Goal: Task Accomplishment & Management: Manage account settings

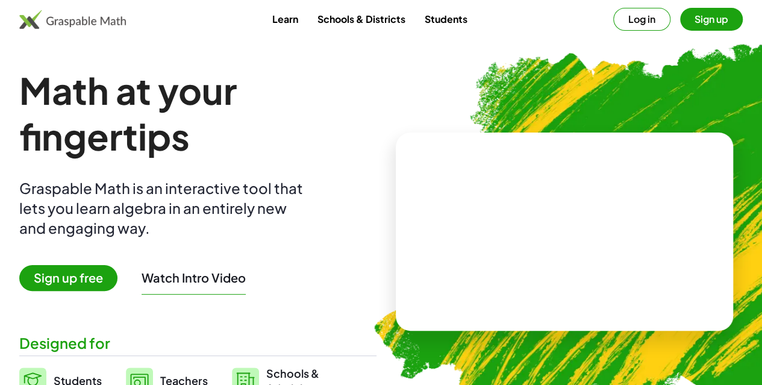
click at [696, 14] on button "Sign up" at bounding box center [711, 19] width 63 height 23
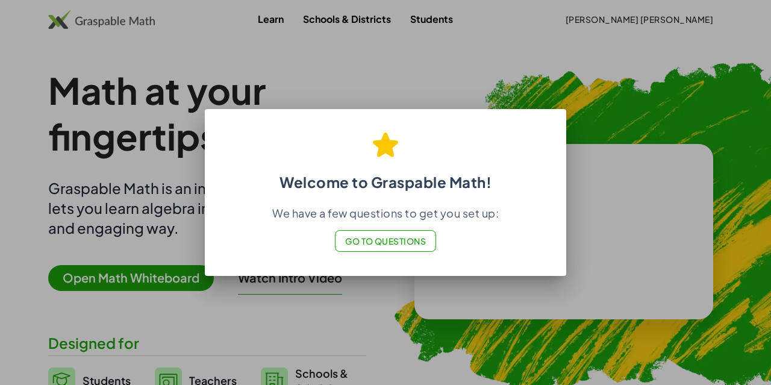
click at [381, 243] on span "Go to Questions" at bounding box center [385, 241] width 81 height 11
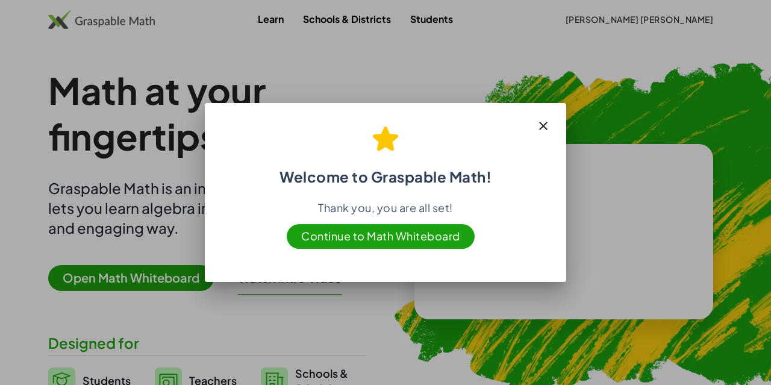
click at [548, 122] on icon "button" at bounding box center [543, 126] width 14 height 14
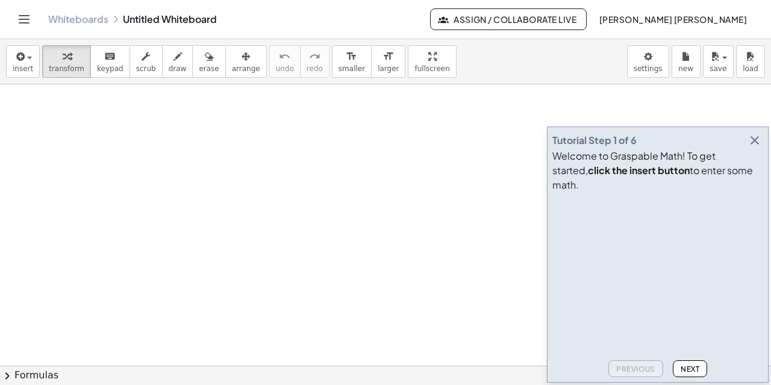
click at [756, 148] on icon "button" at bounding box center [755, 140] width 14 height 14
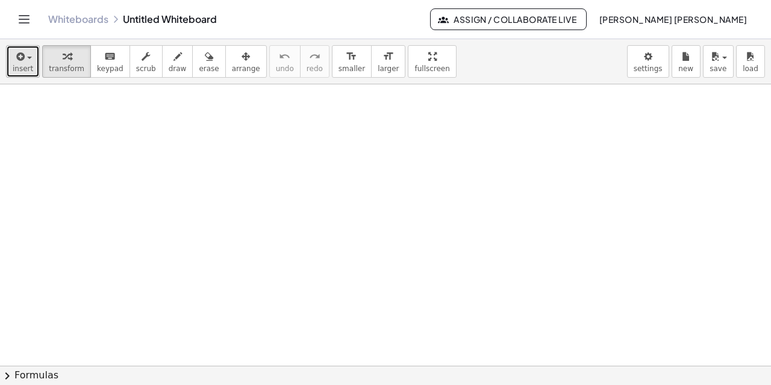
click at [14, 60] on icon "button" at bounding box center [19, 56] width 11 height 14
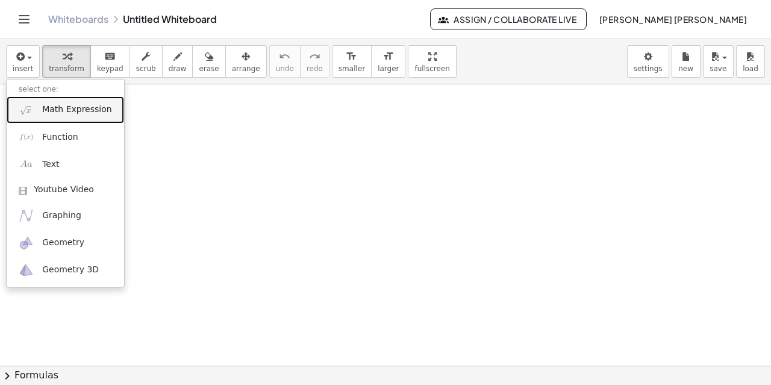
click at [86, 105] on span "Math Expression" at bounding box center [76, 110] width 69 height 12
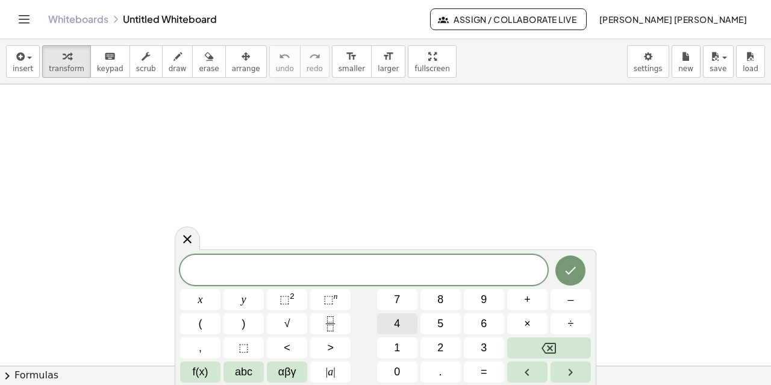
click at [401, 324] on button "4" at bounding box center [397, 323] width 40 height 21
click at [186, 304] on button "x" at bounding box center [200, 299] width 40 height 21
click at [489, 377] on button "=" at bounding box center [484, 371] width 40 height 21
click at [295, 296] on button "⬚ 2" at bounding box center [287, 299] width 40 height 21
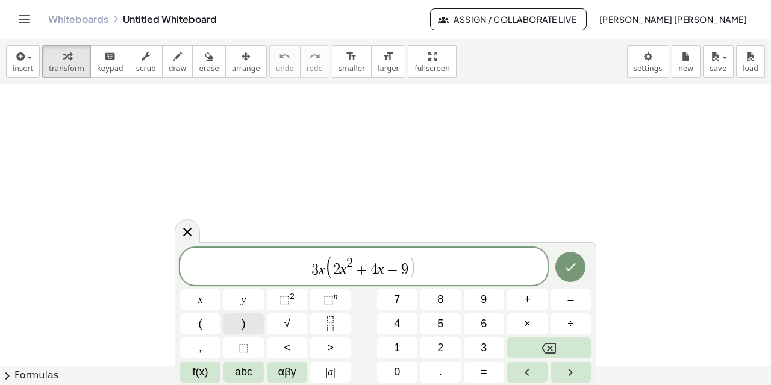
click at [237, 327] on button ")" at bounding box center [243, 323] width 40 height 21
click at [578, 261] on button "Done" at bounding box center [570, 267] width 30 height 30
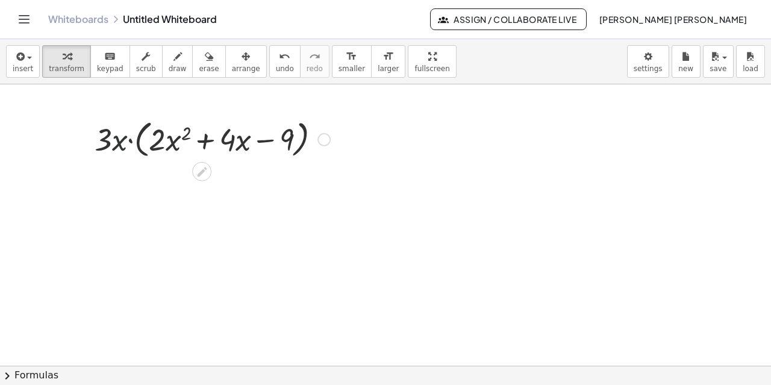
click at [122, 150] on div at bounding box center [213, 139] width 248 height 46
click at [153, 146] on div at bounding box center [213, 139] width 248 height 46
click at [161, 145] on div at bounding box center [213, 139] width 248 height 46
click at [331, 138] on div at bounding box center [213, 139] width 248 height 46
click at [327, 140] on div at bounding box center [323, 139] width 13 height 13
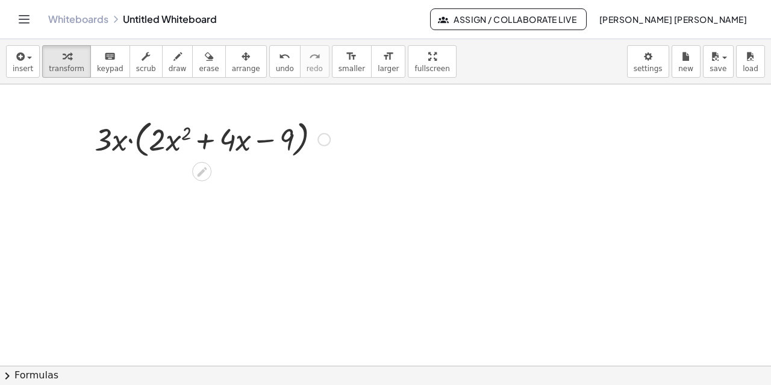
click at [114, 150] on div at bounding box center [213, 139] width 248 height 46
drag, startPoint x: 202, startPoint y: 168, endPoint x: 137, endPoint y: 139, distance: 71.2
click at [202, 139] on div "· 3 · x · ( + · 2 · x 2 + · 4 · x − 9 ) Fix a mistake Transform line Copy line …" at bounding box center [202, 139] width 0 height 0
click at [114, 147] on div at bounding box center [213, 139] width 248 height 46
click at [165, 146] on div at bounding box center [213, 139] width 248 height 46
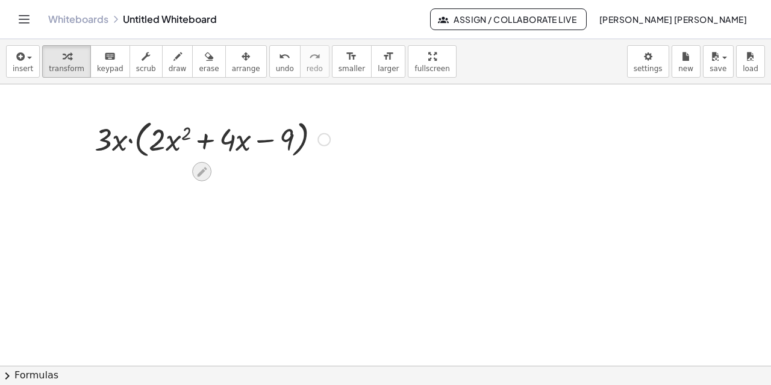
click at [205, 173] on icon at bounding box center [202, 172] width 13 height 13
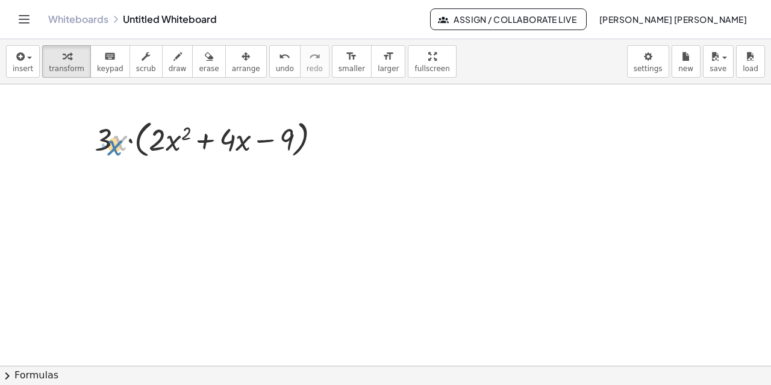
click at [112, 143] on div at bounding box center [213, 139] width 248 height 46
drag, startPoint x: 106, startPoint y: 139, endPoint x: 112, endPoint y: 137, distance: 6.1
click at [112, 137] on div at bounding box center [213, 139] width 248 height 46
click at [109, 137] on div at bounding box center [213, 139] width 248 height 46
drag, startPoint x: 116, startPoint y: 140, endPoint x: 134, endPoint y: 114, distance: 32.4
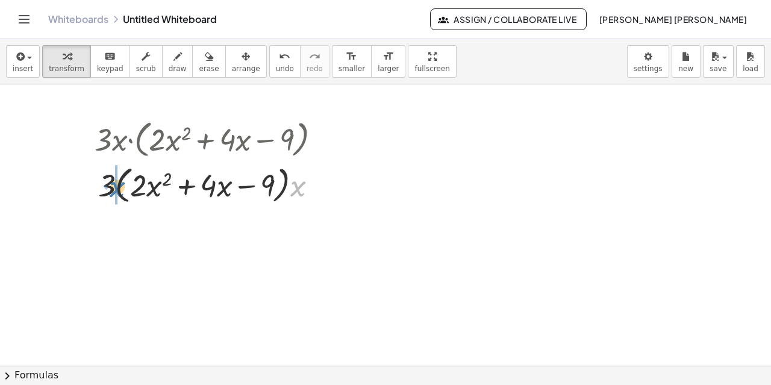
drag, startPoint x: 294, startPoint y: 189, endPoint x: 117, endPoint y: 192, distance: 176.5
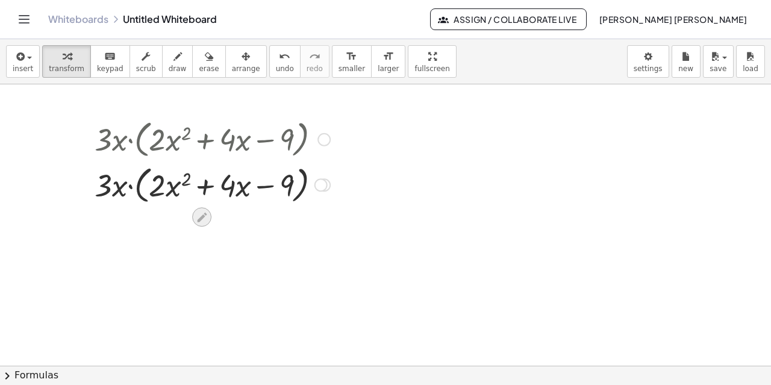
click at [203, 219] on icon at bounding box center [202, 217] width 13 height 13
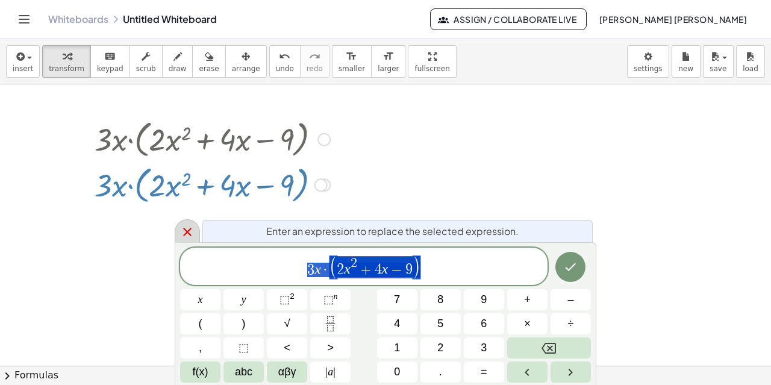
click at [183, 237] on icon at bounding box center [187, 232] width 14 height 14
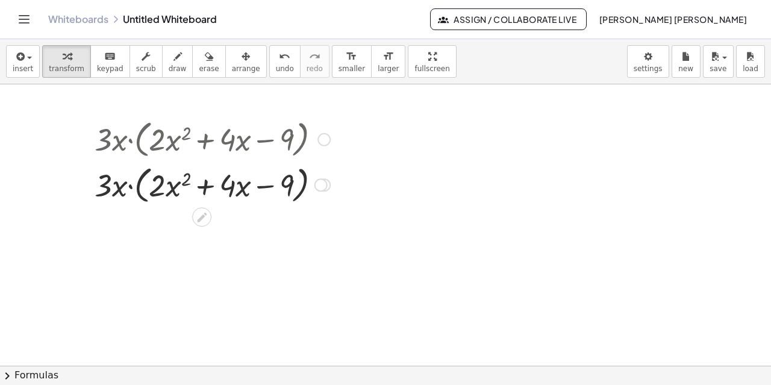
click at [325, 183] on div at bounding box center [320, 184] width 13 height 13
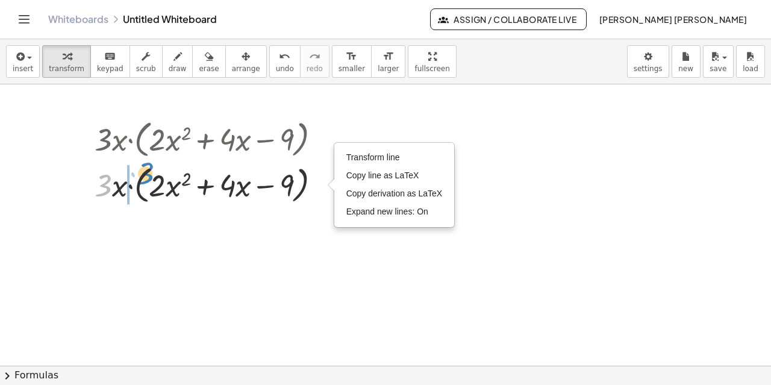
drag, startPoint x: 111, startPoint y: 181, endPoint x: 154, endPoint y: 169, distance: 45.0
click at [154, 169] on div at bounding box center [213, 184] width 248 height 46
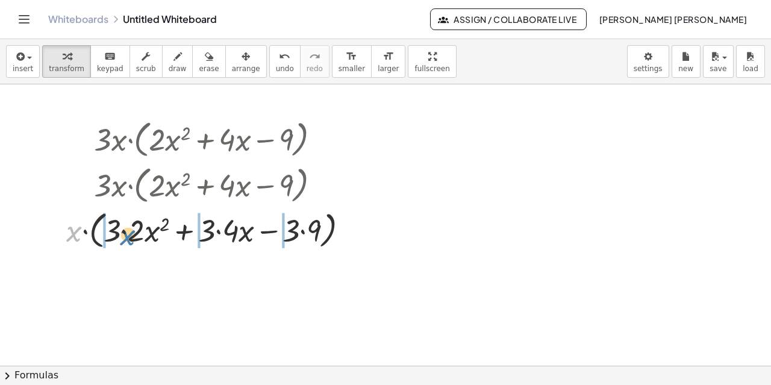
drag, startPoint x: 77, startPoint y: 231, endPoint x: 129, endPoint y: 234, distance: 52.5
click at [129, 234] on div at bounding box center [212, 230] width 304 height 46
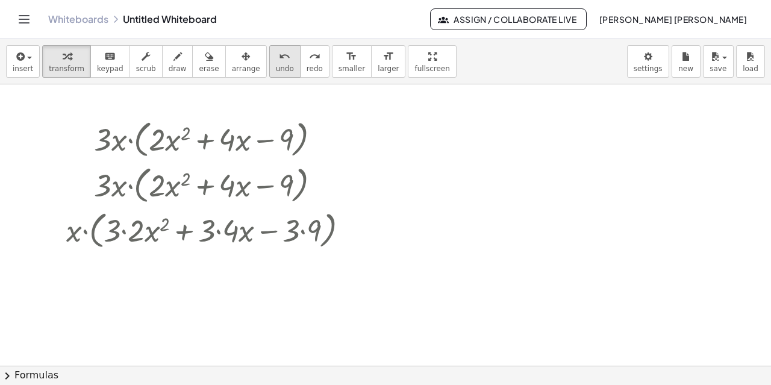
click at [276, 65] on span "undo" at bounding box center [285, 68] width 18 height 8
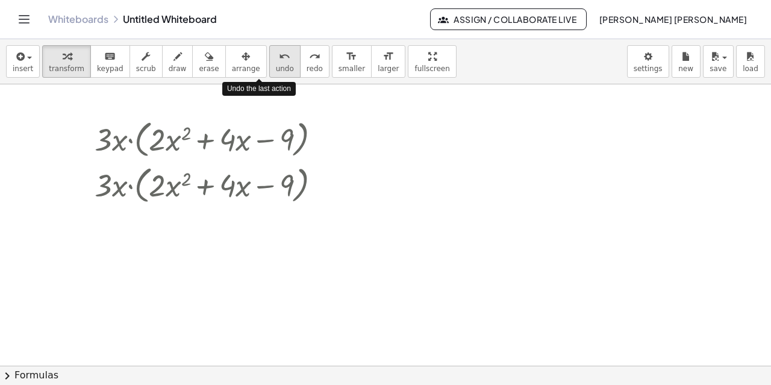
click at [276, 65] on span "undo" at bounding box center [285, 68] width 18 height 8
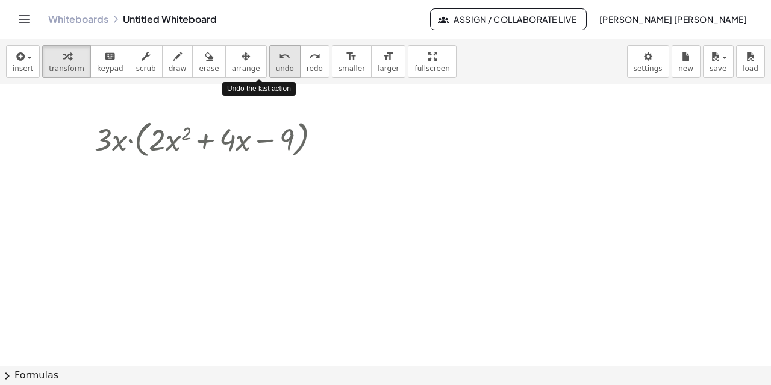
click at [276, 65] on span "undo" at bounding box center [285, 68] width 18 height 8
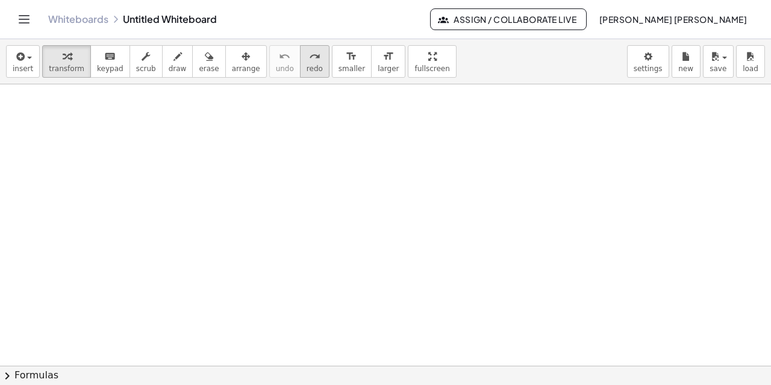
click at [307, 67] on span "redo" at bounding box center [315, 68] width 16 height 8
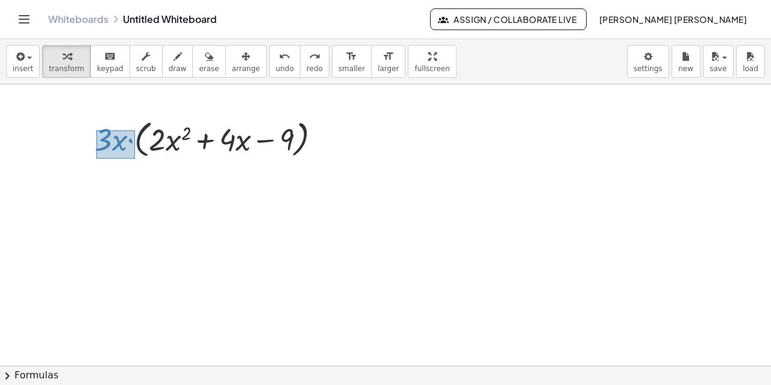
drag, startPoint x: 96, startPoint y: 130, endPoint x: 135, endPoint y: 158, distance: 47.8
click at [135, 158] on div at bounding box center [213, 139] width 248 height 46
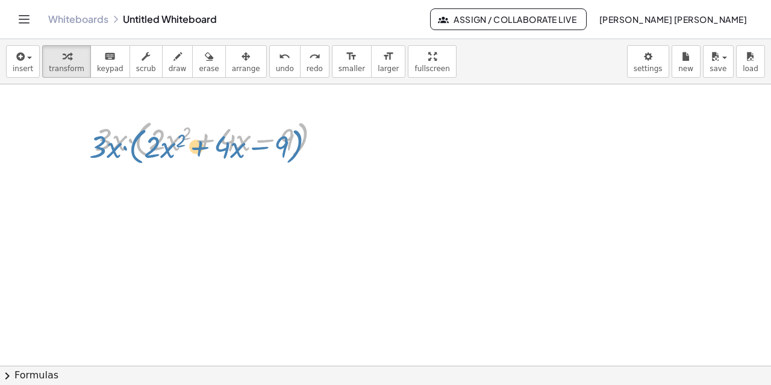
drag, startPoint x: 111, startPoint y: 145, endPoint x: 96, endPoint y: 155, distance: 17.4
click at [96, 155] on div at bounding box center [213, 139] width 248 height 46
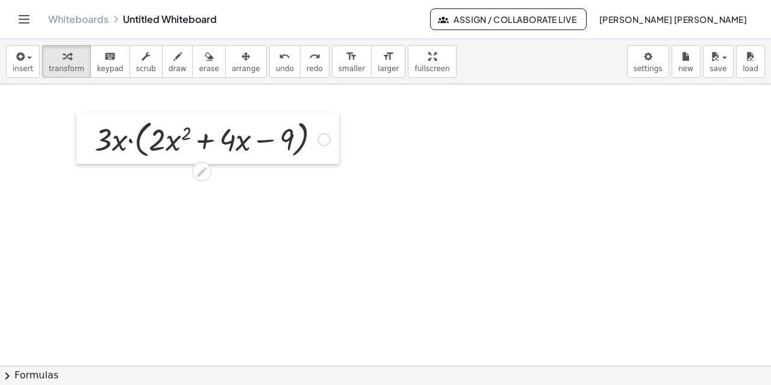
click at [92, 126] on div at bounding box center [86, 139] width 18 height 52
drag, startPoint x: 87, startPoint y: 165, endPoint x: 96, endPoint y: 142, distance: 25.4
drag, startPoint x: 99, startPoint y: 157, endPoint x: 122, endPoint y: 127, distance: 37.4
click at [122, 127] on div at bounding box center [213, 139] width 248 height 46
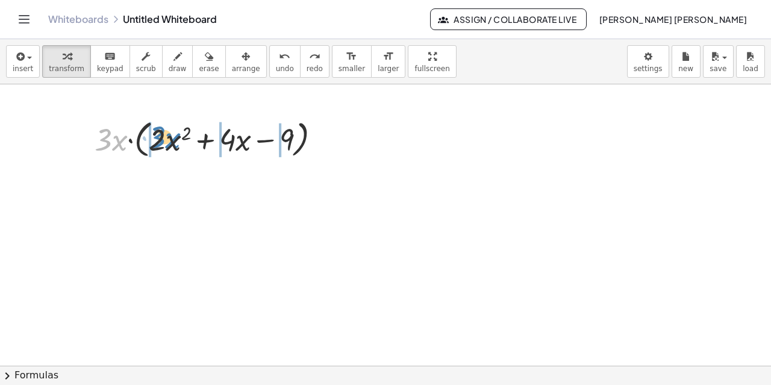
drag, startPoint x: 113, startPoint y: 143, endPoint x: 166, endPoint y: 141, distance: 53.1
click at [166, 141] on div at bounding box center [213, 139] width 248 height 46
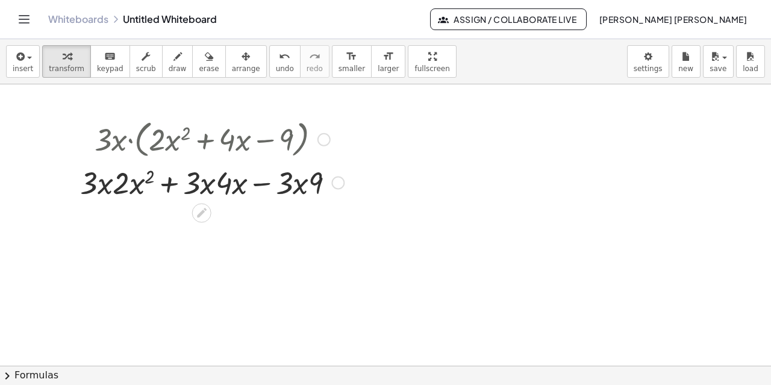
click at [105, 187] on div at bounding box center [212, 181] width 276 height 41
click at [118, 184] on div at bounding box center [212, 181] width 276 height 41
drag, startPoint x: 123, startPoint y: 187, endPoint x: 96, endPoint y: 187, distance: 27.1
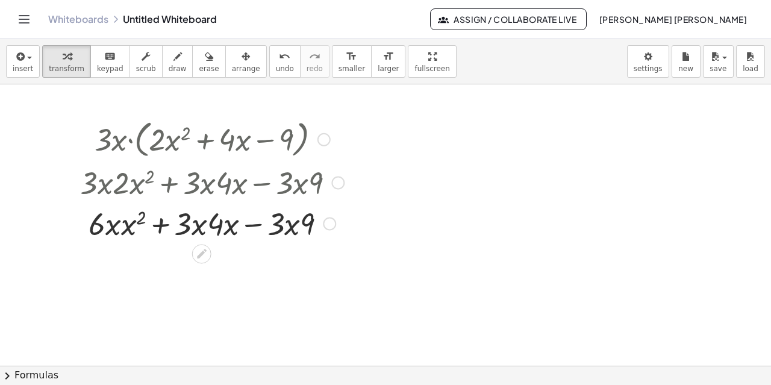
click at [118, 225] on div at bounding box center [212, 222] width 276 height 41
click at [124, 228] on div at bounding box center [212, 222] width 276 height 41
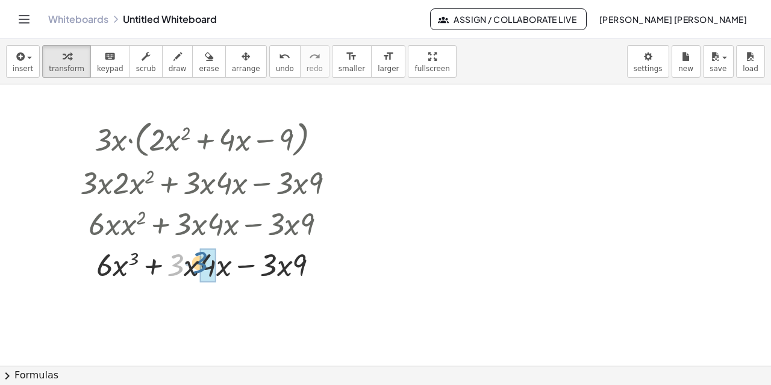
drag, startPoint x: 182, startPoint y: 270, endPoint x: 206, endPoint y: 269, distance: 24.1
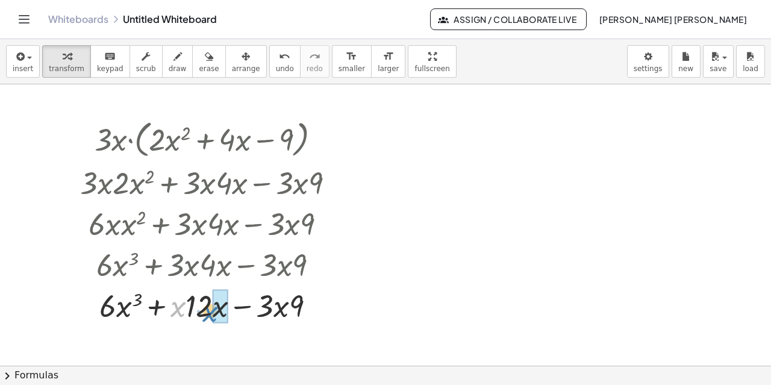
drag, startPoint x: 182, startPoint y: 307, endPoint x: 214, endPoint y: 312, distance: 33.0
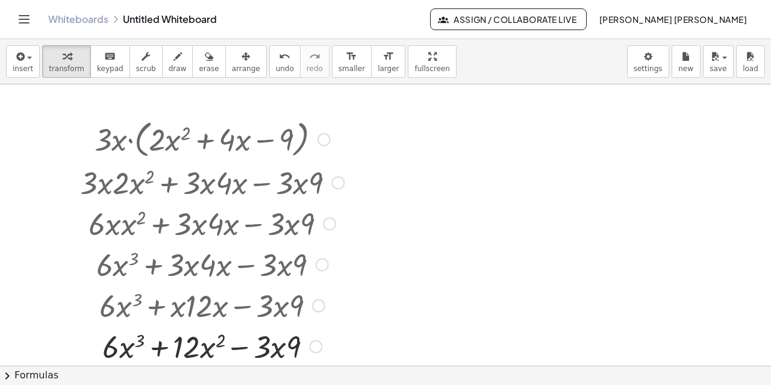
scroll to position [4, 0]
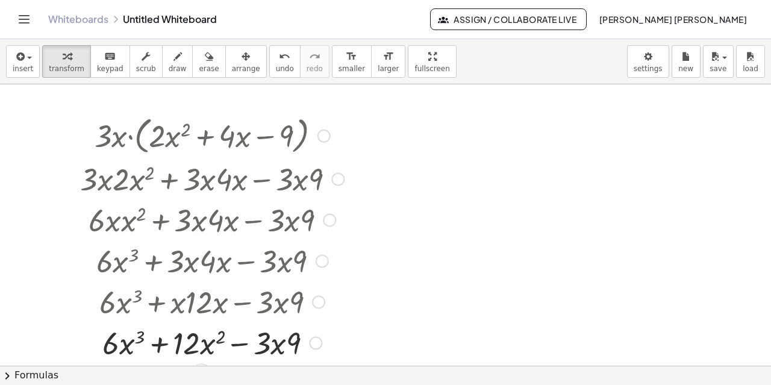
click at [120, 220] on div at bounding box center [211, 218] width 291 height 41
click at [322, 217] on div at bounding box center [211, 218] width 291 height 41
click at [334, 223] on div at bounding box center [329, 219] width 13 height 13
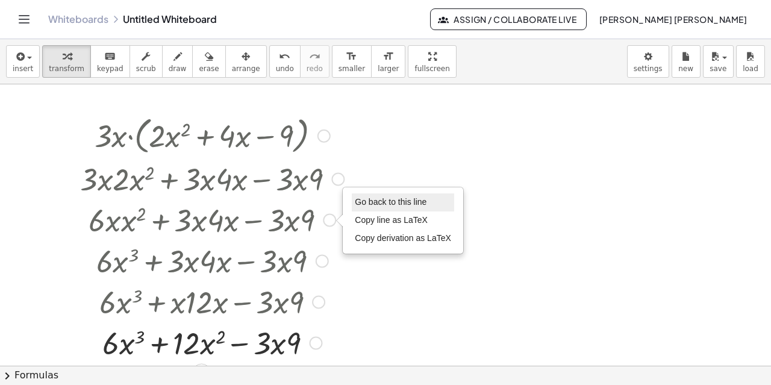
click at [364, 204] on span "Go back to this line" at bounding box center [391, 202] width 72 height 10
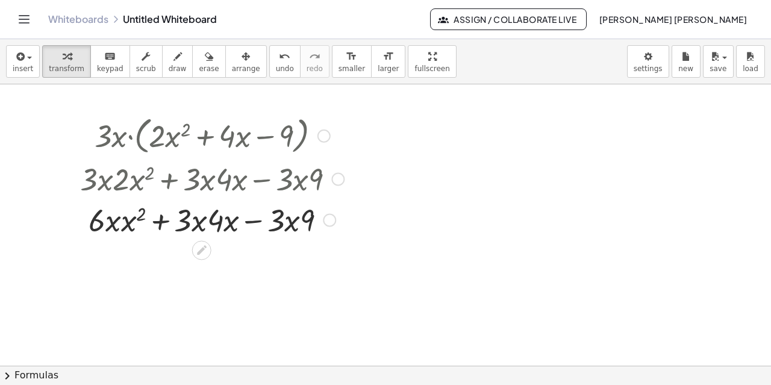
click at [322, 127] on div at bounding box center [212, 135] width 276 height 46
click at [323, 133] on div at bounding box center [323, 135] width 13 height 13
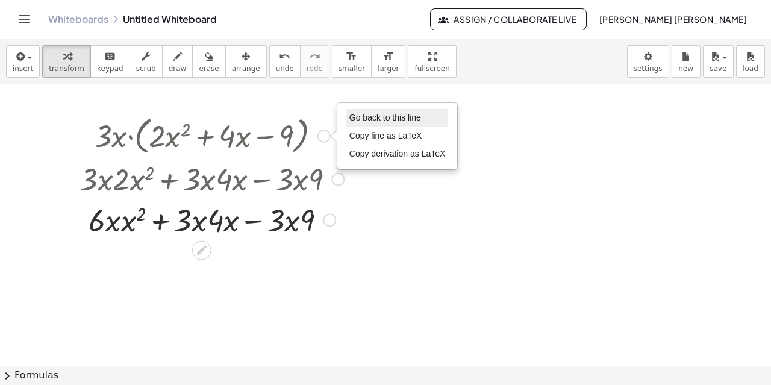
click at [359, 123] on li "Go back to this line" at bounding box center [397, 118] width 102 height 18
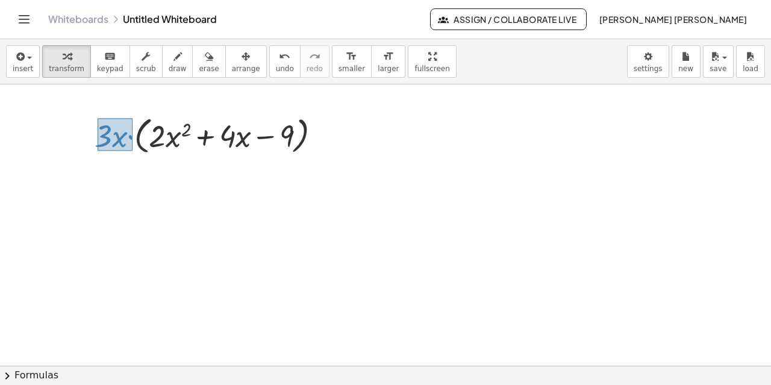
drag, startPoint x: 98, startPoint y: 117, endPoint x: 134, endPoint y: 149, distance: 48.7
click at [134, 149] on div at bounding box center [213, 135] width 248 height 46
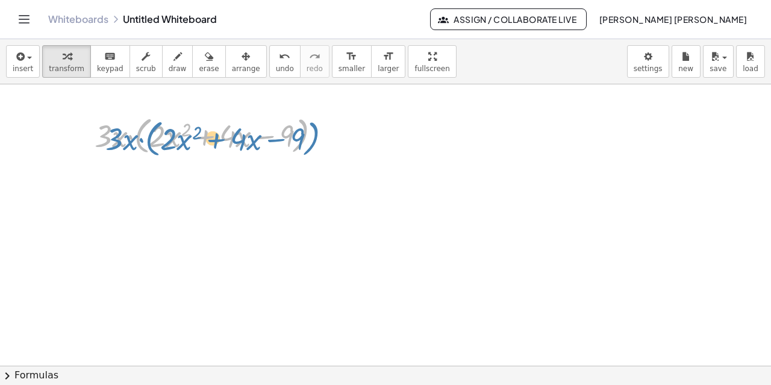
click at [106, 138] on div at bounding box center [213, 135] width 248 height 46
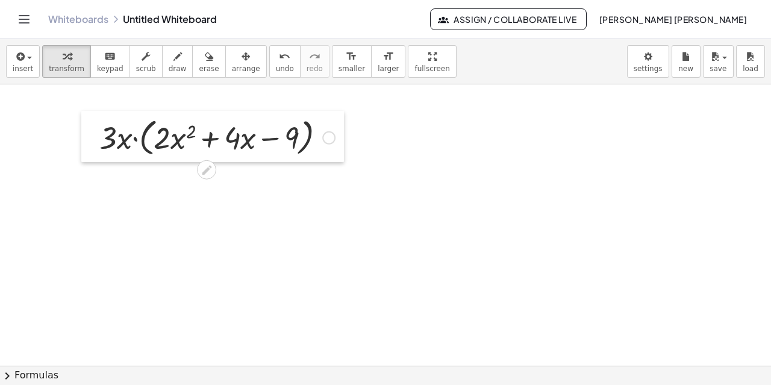
click at [99, 123] on div at bounding box center [90, 137] width 18 height 52
drag, startPoint x: 90, startPoint y: 104, endPoint x: 117, endPoint y: 143, distance: 46.8
drag, startPoint x: 90, startPoint y: 166, endPoint x: 122, endPoint y: 130, distance: 47.4
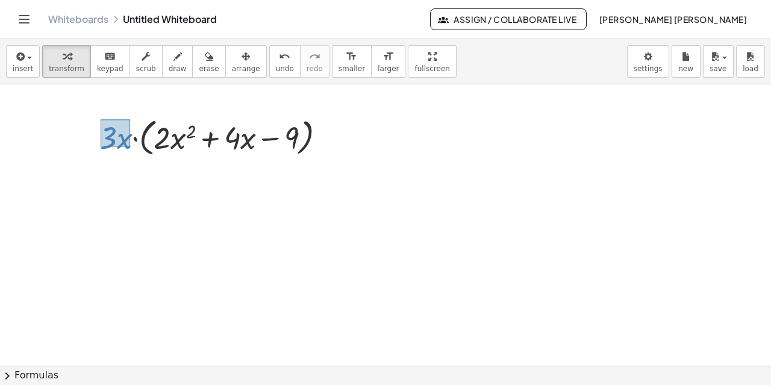
drag, startPoint x: 101, startPoint y: 119, endPoint x: 130, endPoint y: 146, distance: 39.6
click at [130, 146] on div at bounding box center [217, 137] width 248 height 46
drag, startPoint x: 113, startPoint y: 138, endPoint x: 161, endPoint y: 127, distance: 49.4
click at [161, 127] on div at bounding box center [217, 137] width 248 height 46
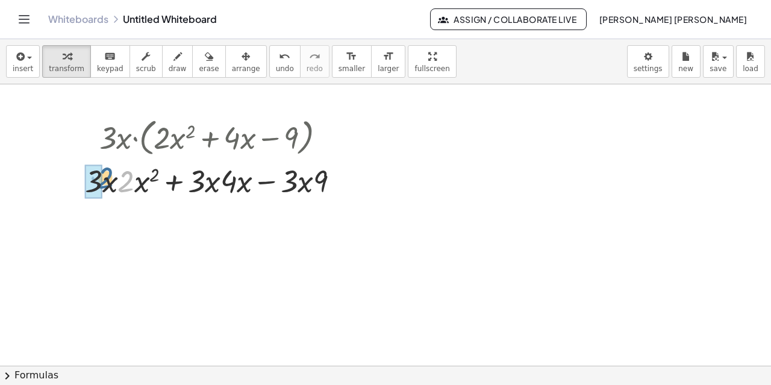
drag, startPoint x: 124, startPoint y: 181, endPoint x: 103, endPoint y: 178, distance: 21.3
click at [103, 178] on div at bounding box center [217, 179] width 276 height 41
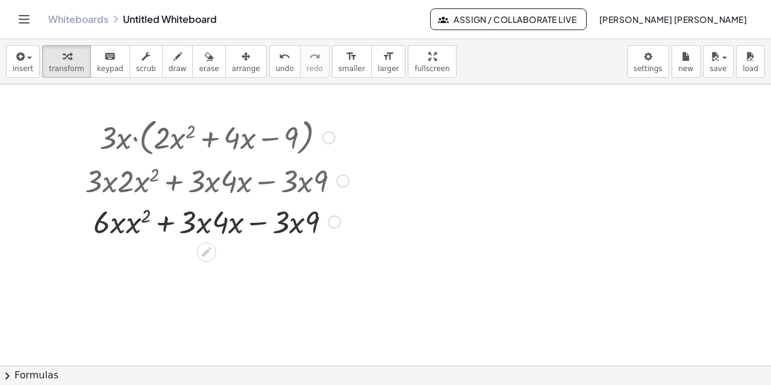
click at [125, 220] on div at bounding box center [217, 220] width 276 height 41
click at [130, 223] on div at bounding box center [217, 220] width 276 height 41
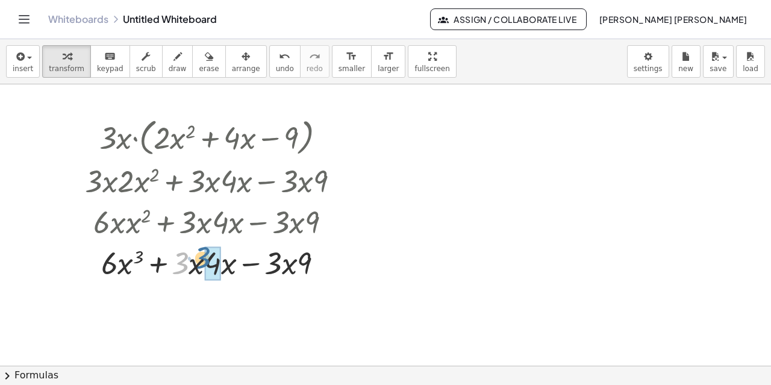
drag, startPoint x: 185, startPoint y: 266, endPoint x: 209, endPoint y: 263, distance: 24.2
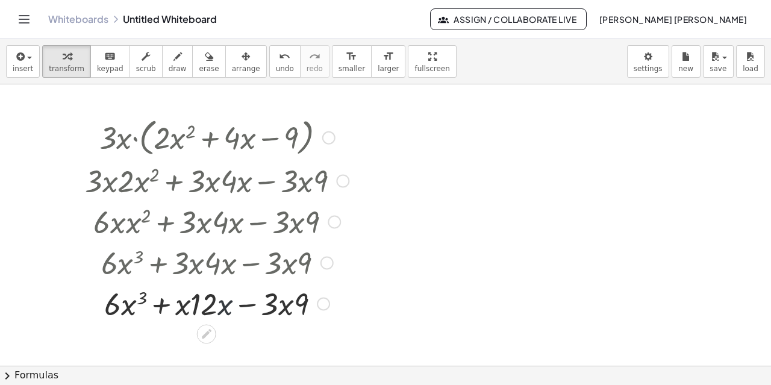
click at [227, 309] on div at bounding box center [217, 302] width 276 height 41
drag, startPoint x: 184, startPoint y: 307, endPoint x: 222, endPoint y: 302, distance: 37.7
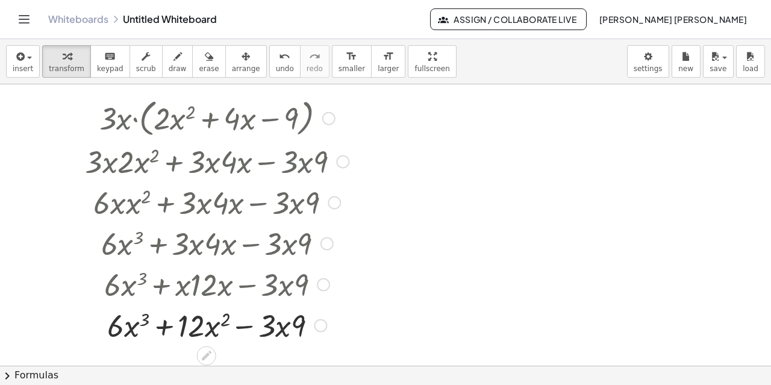
scroll to position [35, 0]
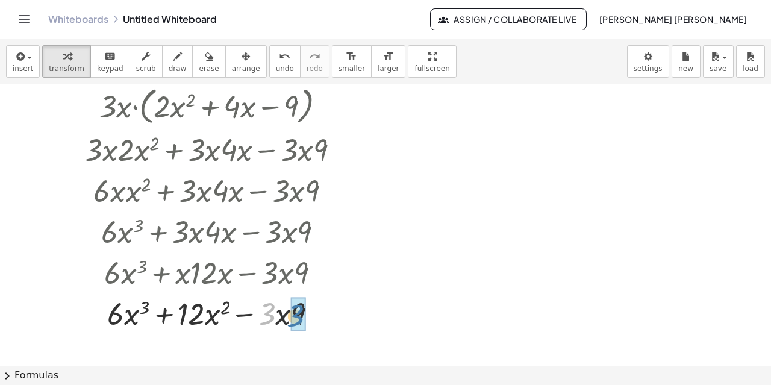
drag, startPoint x: 264, startPoint y: 316, endPoint x: 293, endPoint y: 319, distance: 29.0
drag, startPoint x: 284, startPoint y: 317, endPoint x: 258, endPoint y: 316, distance: 26.5
click at [258, 316] on div at bounding box center [217, 312] width 276 height 41
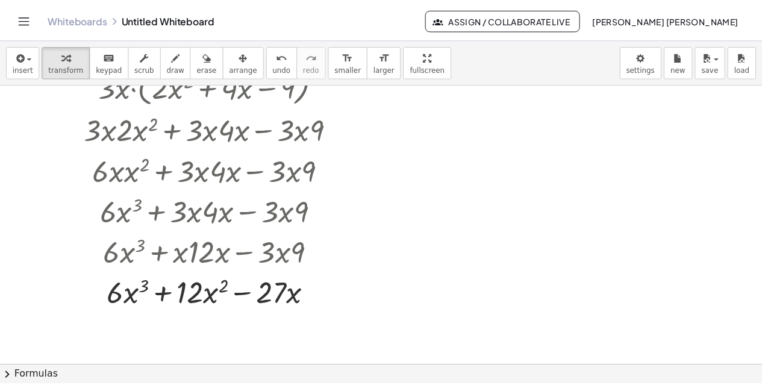
scroll to position [55, 0]
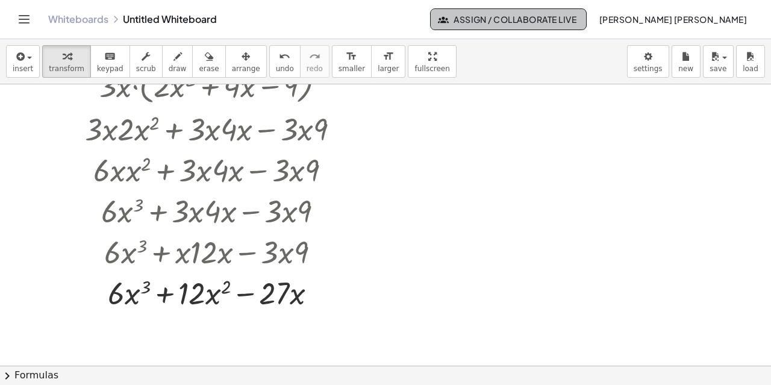
click at [549, 14] on span "Assign / Collaborate Live" at bounding box center [508, 19] width 137 height 11
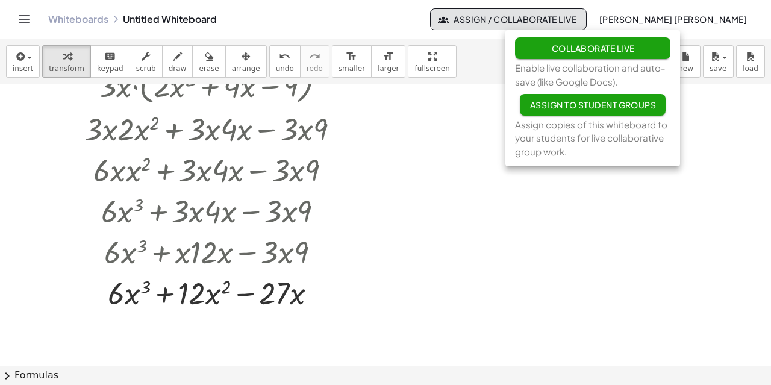
click at [20, 20] on icon "Toggle navigation" at bounding box center [24, 19] width 14 height 14
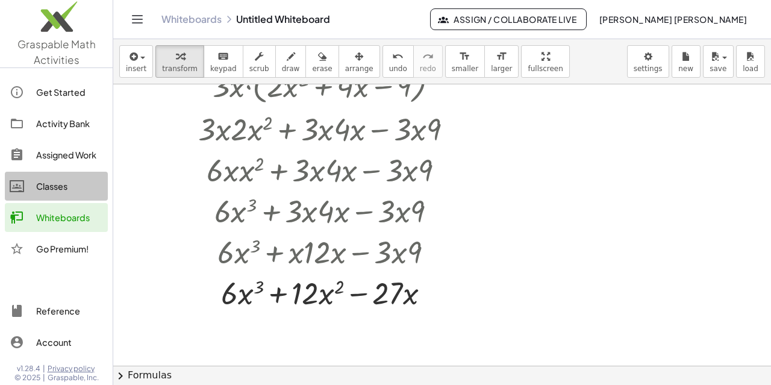
click at [48, 184] on div "Classes" at bounding box center [69, 186] width 67 height 14
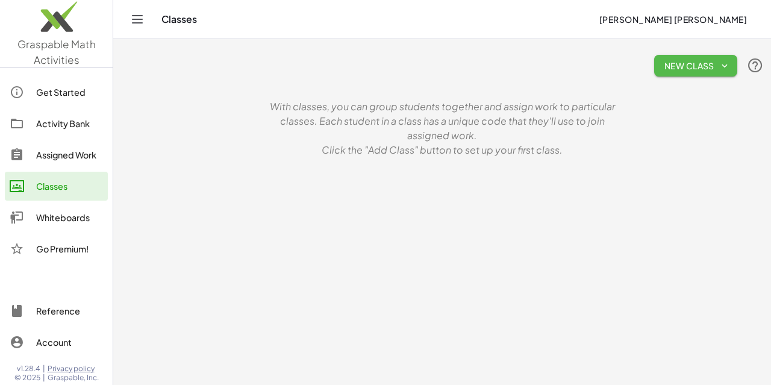
click at [681, 67] on span "New Class" at bounding box center [696, 65] width 64 height 11
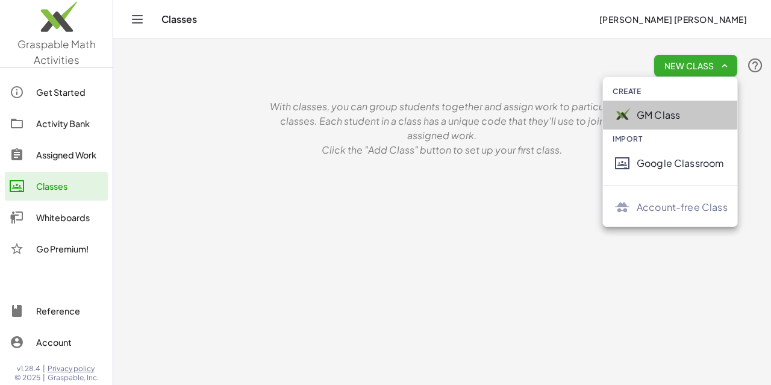
click at [628, 116] on img at bounding box center [622, 114] width 19 height 19
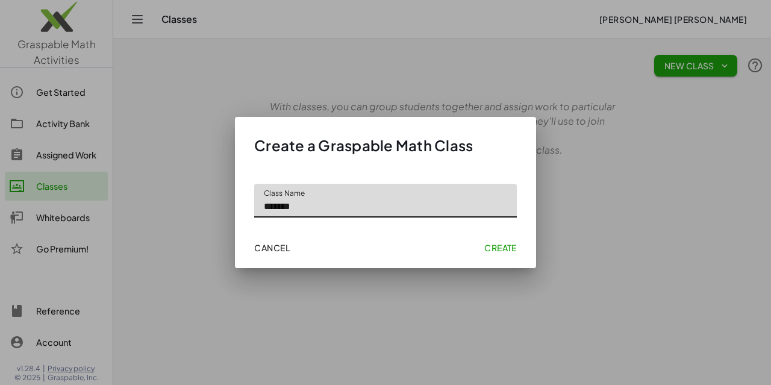
type input "*******"
click at [508, 245] on span "Create" at bounding box center [500, 247] width 33 height 11
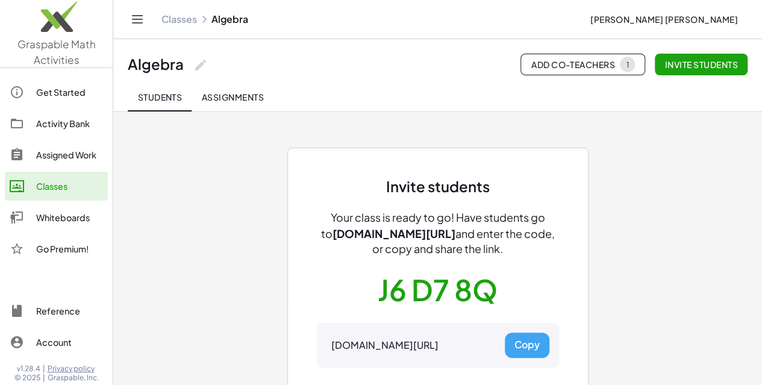
click at [580, 19] on div "Classes Algebra" at bounding box center [370, 19] width 419 height 12
